Goal: Task Accomplishment & Management: Manage account settings

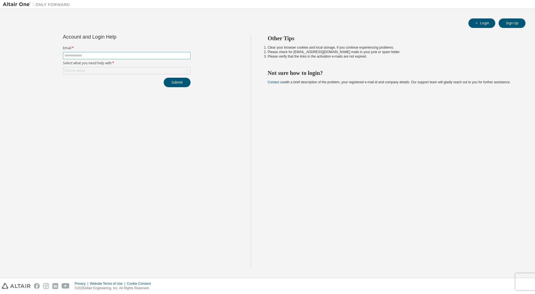
click at [105, 55] on input "text" at bounding box center [126, 55] width 125 height 4
type input "**********"
click at [95, 70] on div "Click to select" at bounding box center [126, 70] width 127 height 7
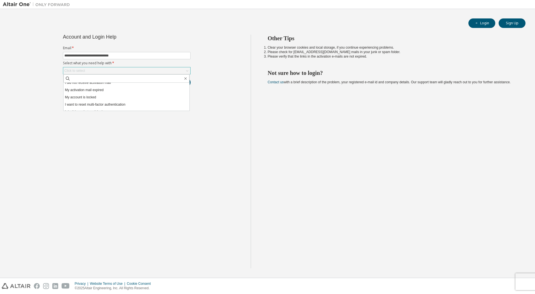
scroll to position [16, 0]
click at [97, 107] on li "I don't know but can't login" at bounding box center [126, 106] width 126 height 7
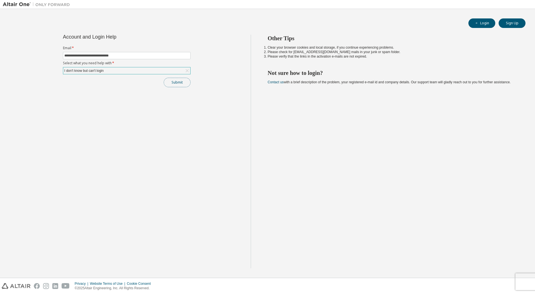
click at [181, 84] on button "Submit" at bounding box center [177, 83] width 27 height 10
click at [176, 81] on button "Submit" at bounding box center [177, 83] width 27 height 10
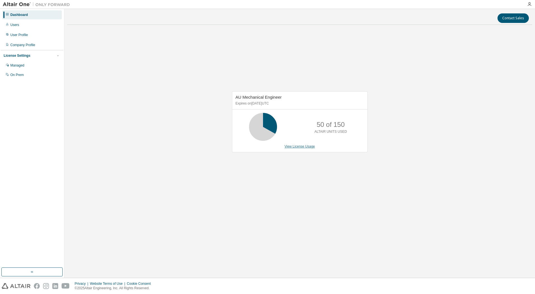
click at [308, 148] on link "View License Usage" at bounding box center [299, 147] width 30 height 4
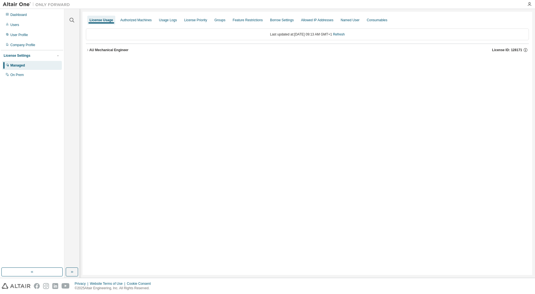
click at [89, 51] on icon "button" at bounding box center [87, 49] width 3 height 3
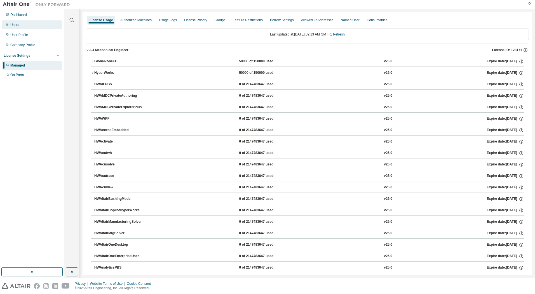
click at [15, 25] on div "Users" at bounding box center [14, 25] width 9 height 4
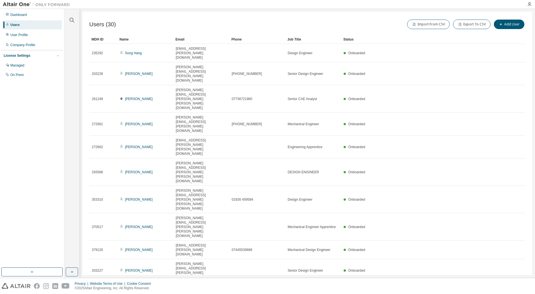
click at [511, 286] on icon "button" at bounding box center [511, 289] width 7 height 7
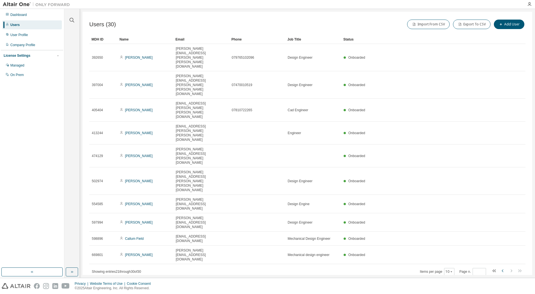
click at [501, 268] on icon "button" at bounding box center [502, 271] width 7 height 7
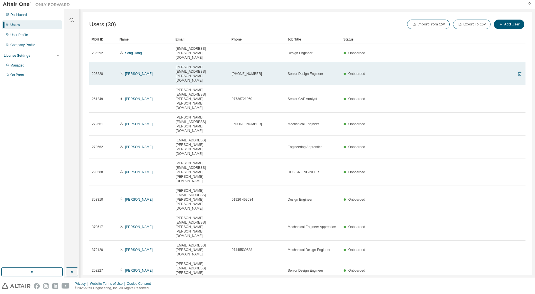
click at [519, 74] on icon at bounding box center [519, 74] width 1 height 1
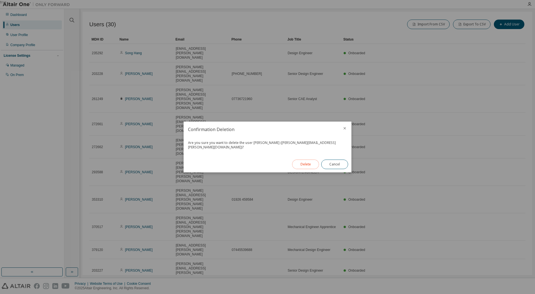
click at [310, 162] on button "Delete" at bounding box center [305, 165] width 27 height 10
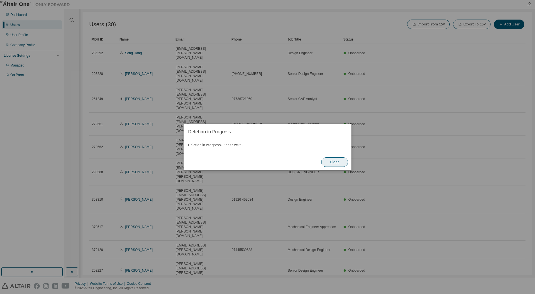
click at [336, 162] on button "Close" at bounding box center [334, 162] width 27 height 10
click at [335, 161] on button "Close" at bounding box center [334, 162] width 27 height 10
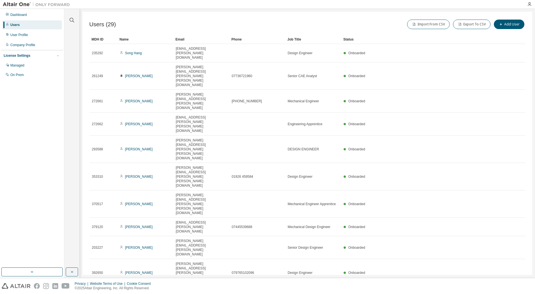
click at [512, 290] on icon "button" at bounding box center [511, 293] width 7 height 7
type input "*"
